Goal: Task Accomplishment & Management: Manage account settings

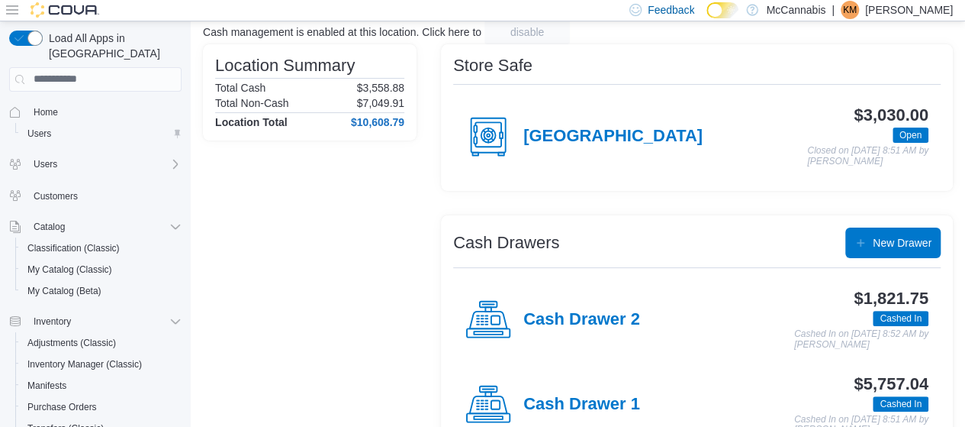
scroll to position [147, 0]
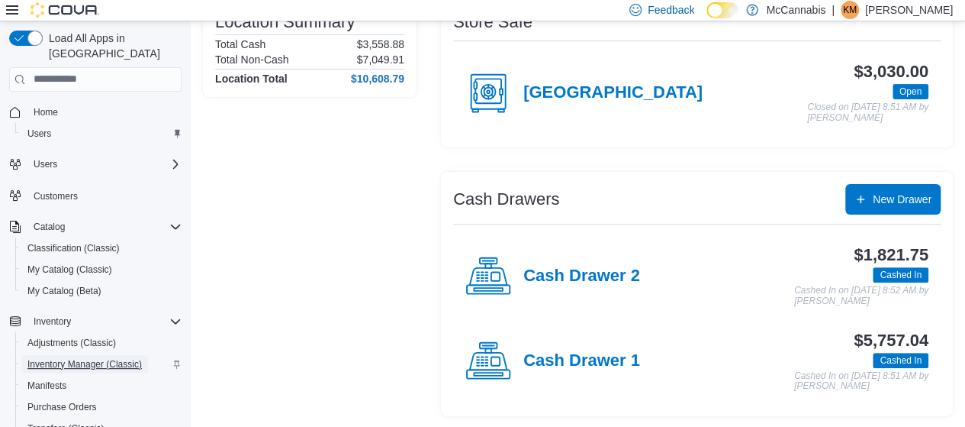
click at [87, 358] on span "Inventory Manager (Classic)" at bounding box center [84, 364] width 114 height 12
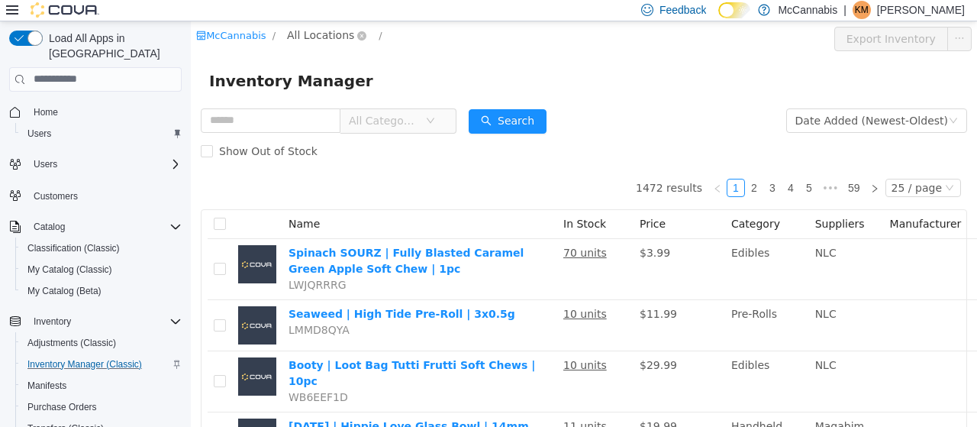
click at [333, 35] on span "All Locations" at bounding box center [320, 34] width 67 height 17
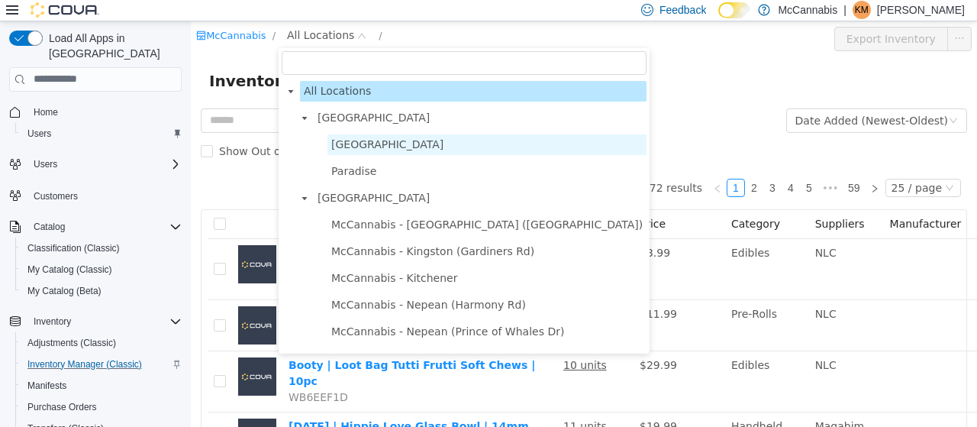
click at [388, 140] on span "[GEOGRAPHIC_DATA]" at bounding box center [486, 144] width 319 height 21
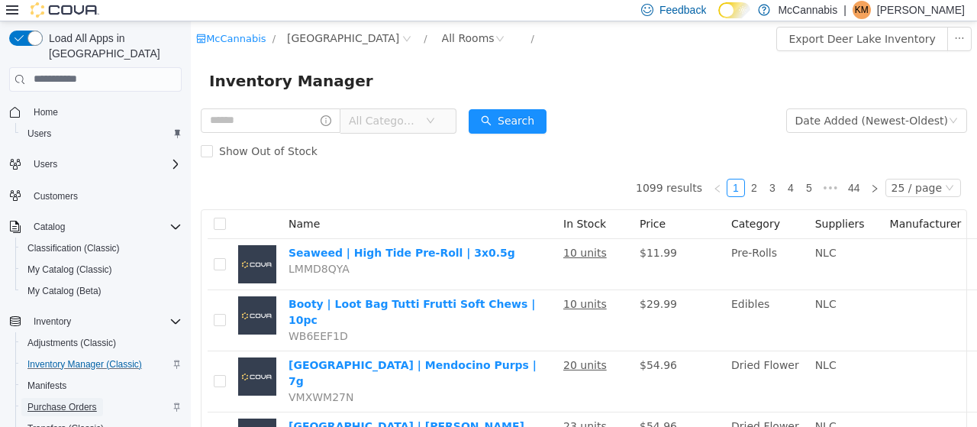
click at [82, 401] on span "Purchase Orders" at bounding box center [61, 407] width 69 height 12
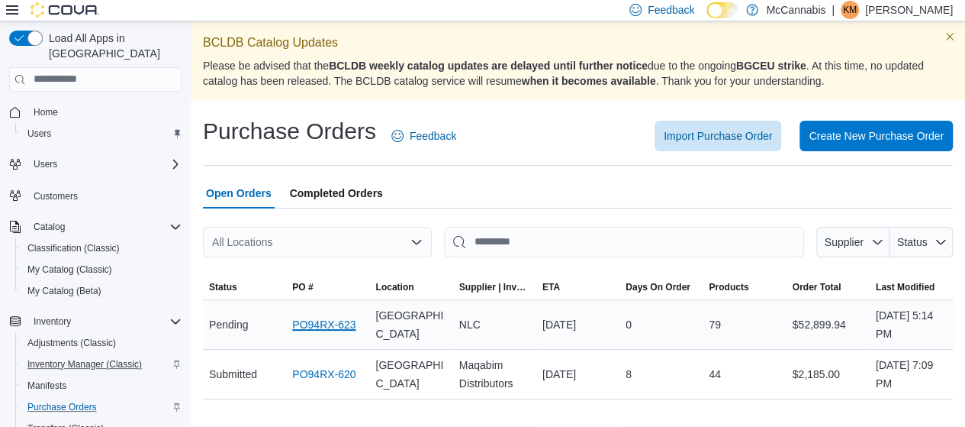
click at [344, 321] on link "PO94RX-623" at bounding box center [323, 324] width 63 height 18
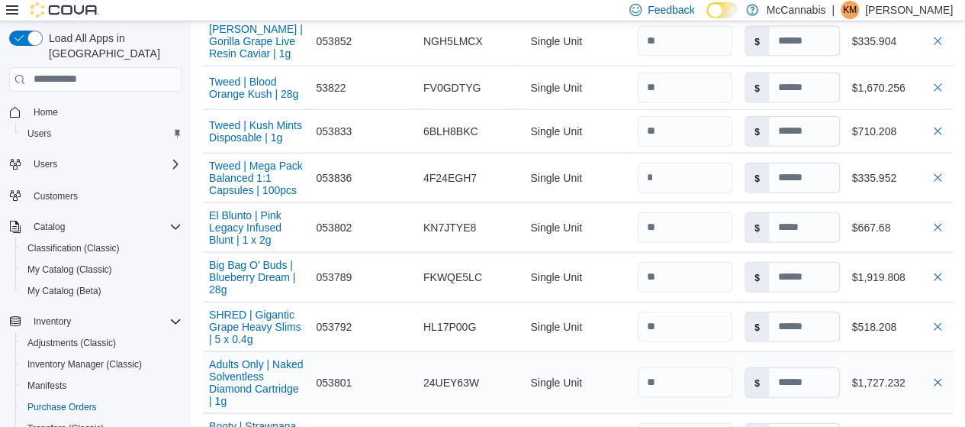
scroll to position [1708, 0]
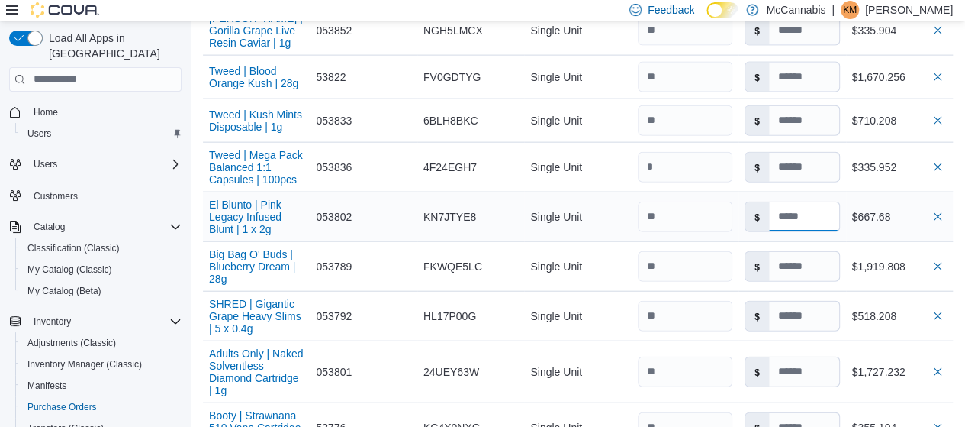
click at [817, 210] on input at bounding box center [804, 216] width 70 height 29
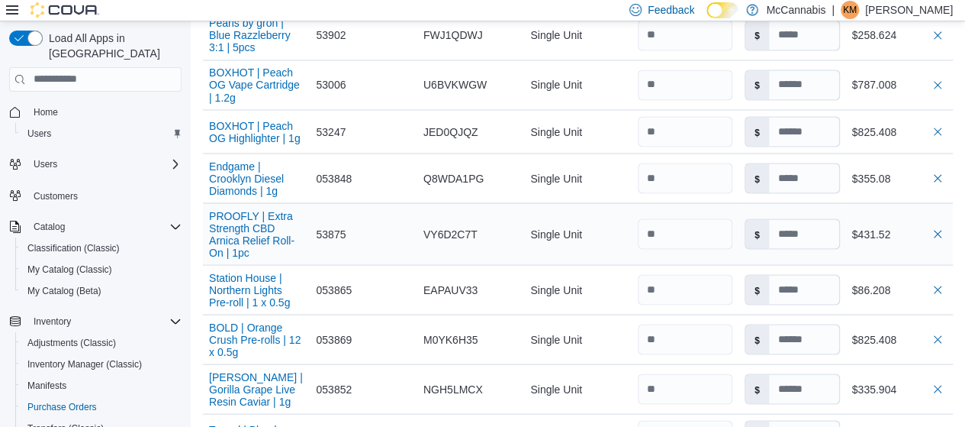
scroll to position [1326, 0]
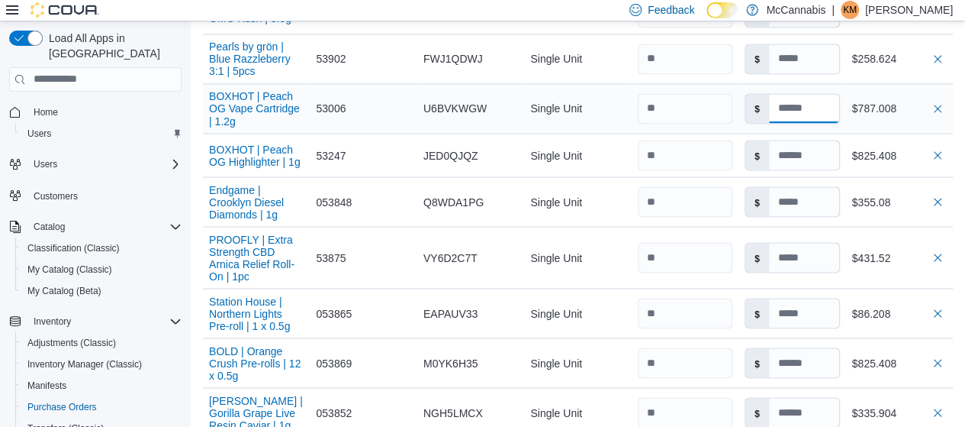
click at [815, 100] on input at bounding box center [804, 108] width 70 height 29
type input "******"
click at [902, 111] on div "$787.008" at bounding box center [899, 108] width 95 height 18
click at [836, 104] on input at bounding box center [804, 108] width 70 height 29
type input "******"
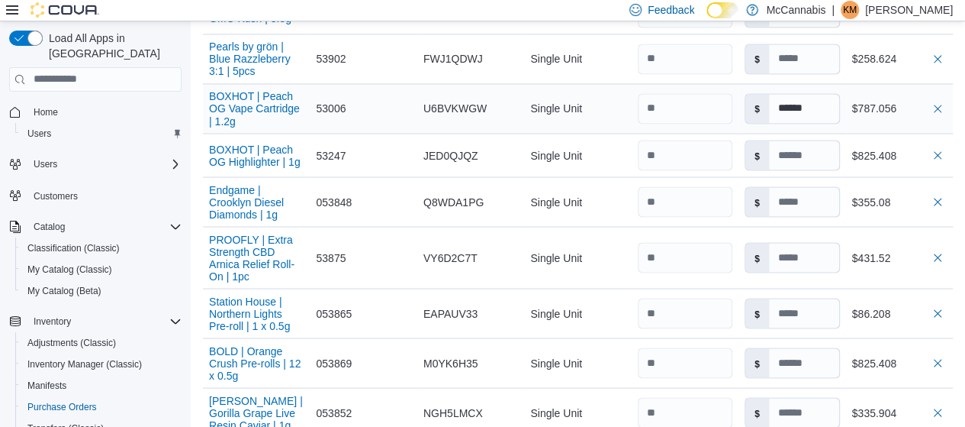
click at [876, 103] on div "$787.056" at bounding box center [899, 108] width 95 height 18
click at [825, 111] on input at bounding box center [804, 108] width 70 height 29
click at [825, 107] on input at bounding box center [804, 108] width 70 height 29
type input "******"
click at [891, 99] on div "$786.984" at bounding box center [899, 108] width 95 height 18
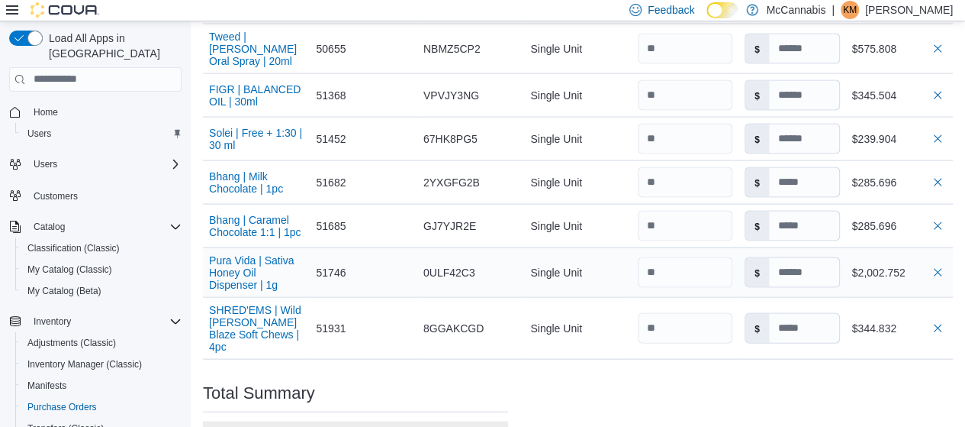
scroll to position [4386, 0]
